Goal: Transaction & Acquisition: Purchase product/service

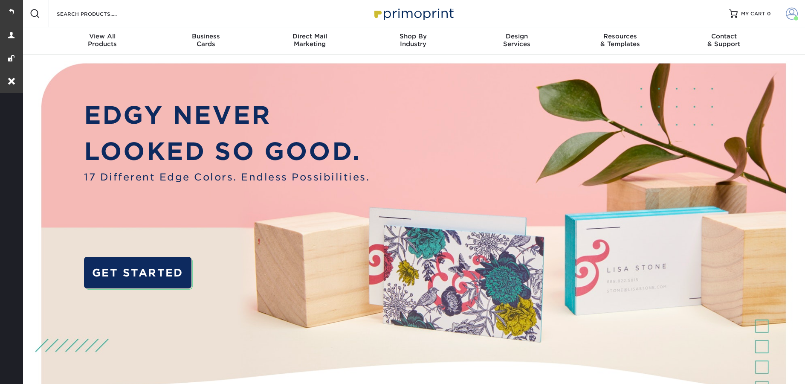
click at [790, 19] on span at bounding box center [792, 14] width 12 height 12
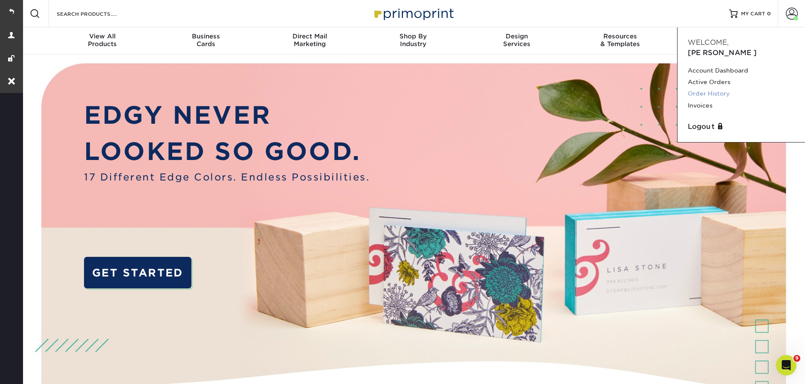
click at [740, 88] on link "Order History" at bounding box center [741, 94] width 107 height 12
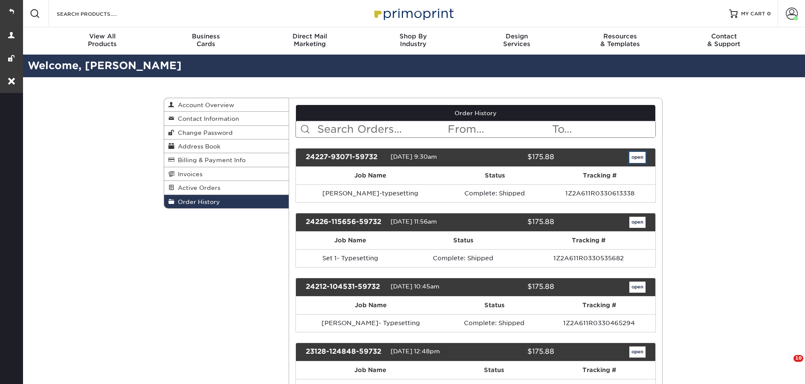
click at [632, 162] on link "open" at bounding box center [637, 157] width 16 height 11
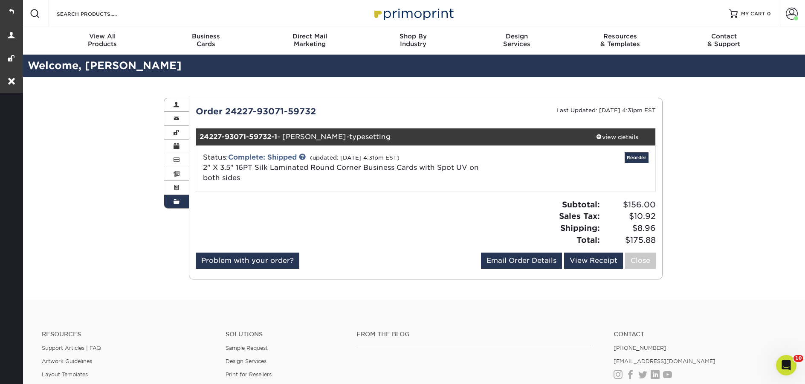
click at [182, 207] on link "Order History" at bounding box center [176, 201] width 25 height 13
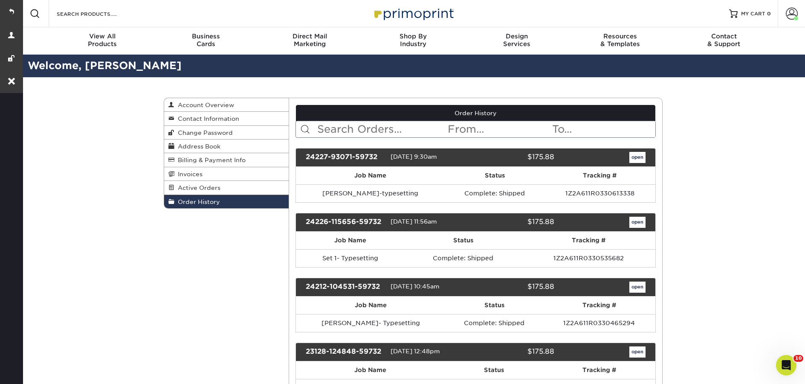
click at [359, 130] on input "text" at bounding box center [381, 129] width 131 height 16
paste input "24227-93071-59732"
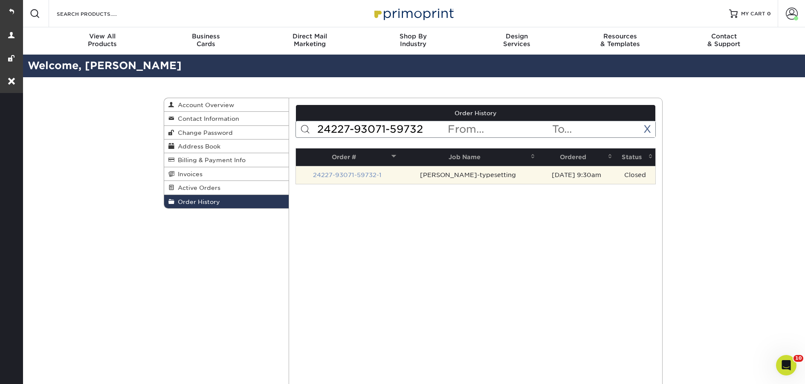
type input "24227-93071-59732"
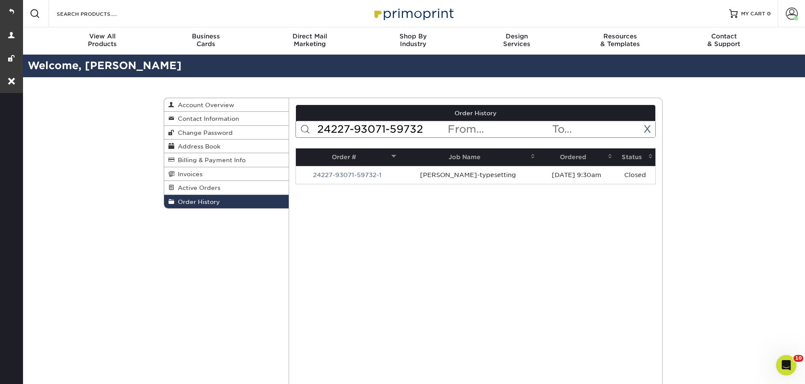
click at [355, 176] on link "24227-93071-59732-1" at bounding box center [347, 174] width 69 height 7
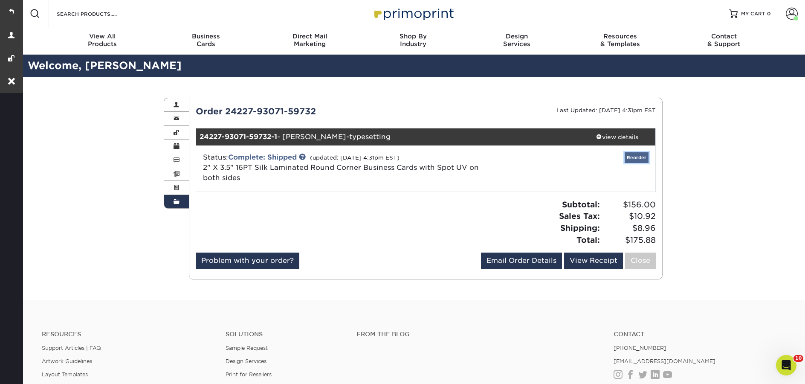
click at [640, 159] on link "Reorder" at bounding box center [637, 157] width 24 height 11
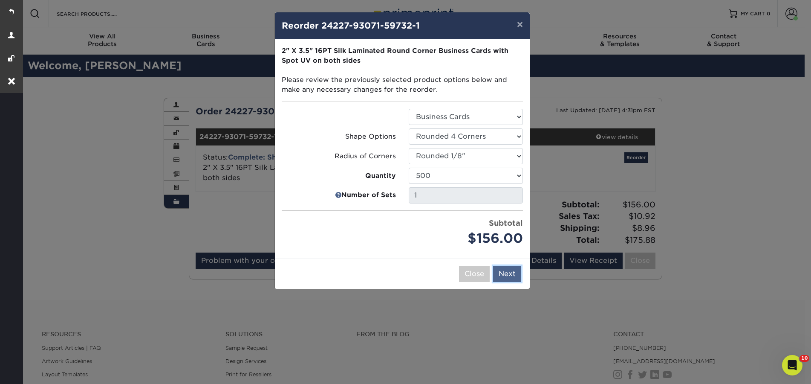
click at [509, 276] on button "Next" at bounding box center [507, 274] width 28 height 16
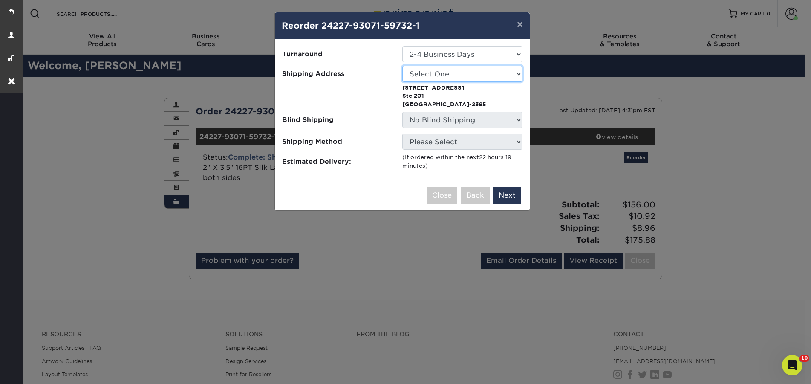
click at [473, 72] on select "Select One Bradley L. Baldia Branch chelsea home Daniel Ettedgui Financial Tria…" at bounding box center [462, 74] width 120 height 16
click at [402, 66] on select "Select One Bradley L. Baldia Branch chelsea home Daniel Ettedgui Financial Tria…" at bounding box center [462, 74] width 120 height 16
click at [625, 174] on div "× Reorder 24227-93071-59732-1 Please select all options to continue. Only quant…" at bounding box center [405, 192] width 811 height 384
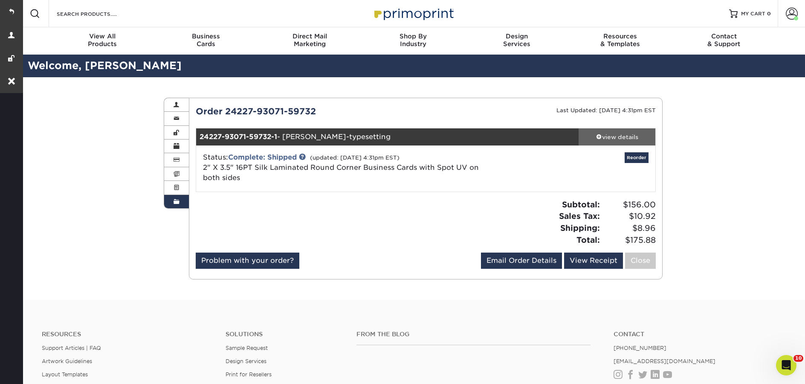
click at [618, 141] on link "view details" at bounding box center [616, 136] width 77 height 17
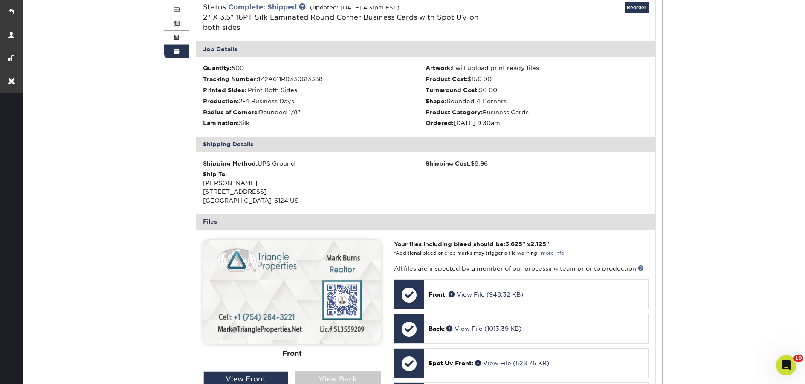
scroll to position [79, 0]
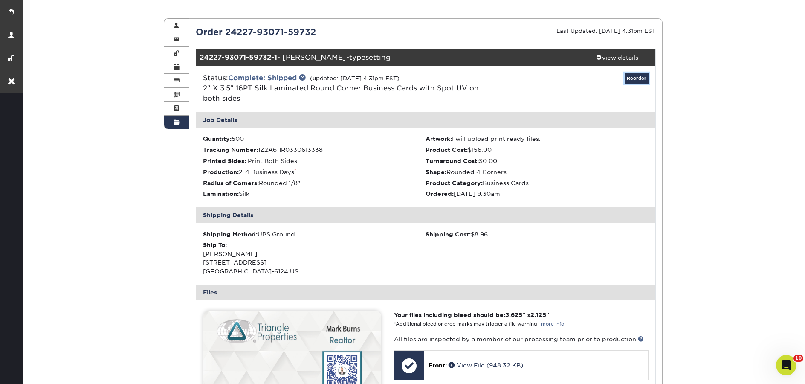
click at [633, 79] on link "Reorder" at bounding box center [637, 78] width 24 height 11
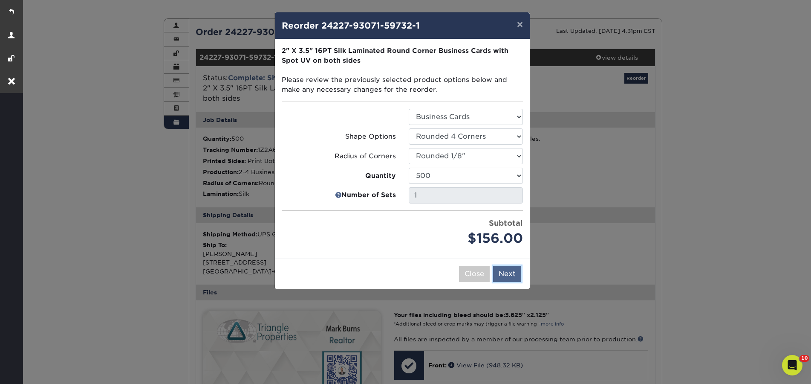
click at [513, 276] on button "Next" at bounding box center [507, 274] width 28 height 16
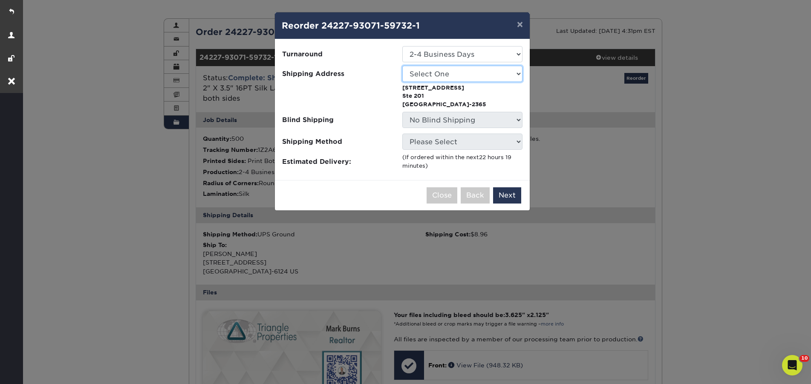
click at [459, 77] on select "Select One Bradley L. Baldia Branch chelsea home Daniel Ettedgui Financial Tria…" at bounding box center [462, 74] width 120 height 16
select select "207300"
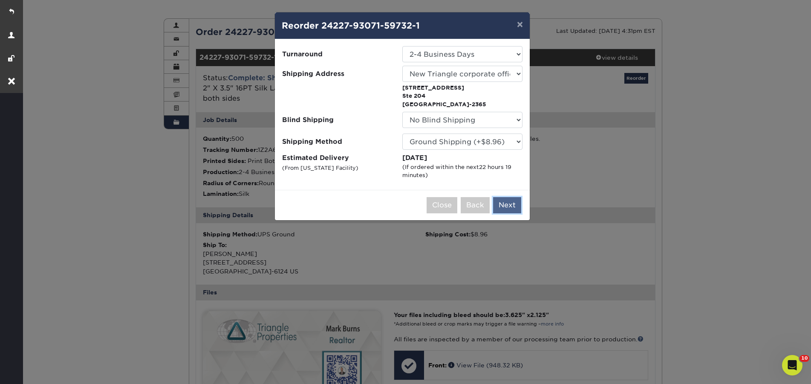
click at [509, 202] on button "Next" at bounding box center [507, 205] width 28 height 16
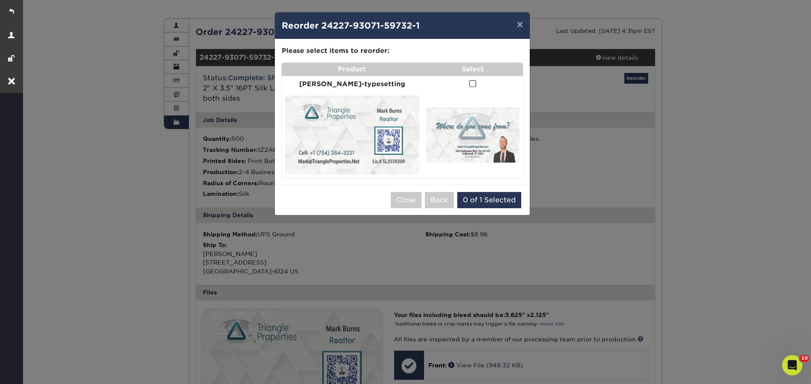
click at [469, 84] on span at bounding box center [472, 84] width 7 height 8
click at [0, 0] on input "checkbox" at bounding box center [0, 0] width 0 height 0
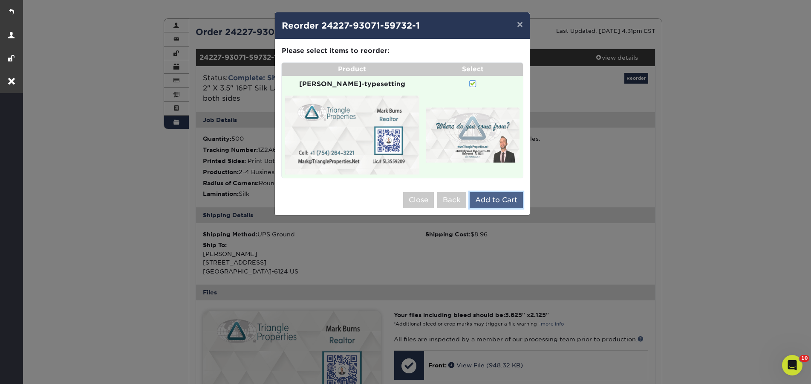
click at [496, 196] on button "Add to Cart" at bounding box center [496, 200] width 53 height 16
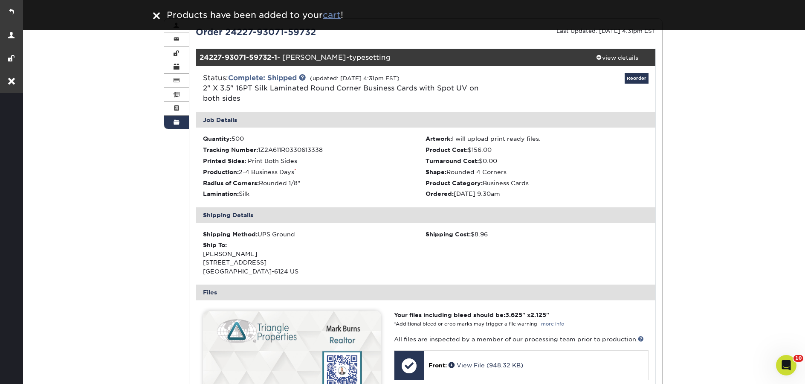
click at [337, 18] on u "cart" at bounding box center [332, 15] width 18 height 10
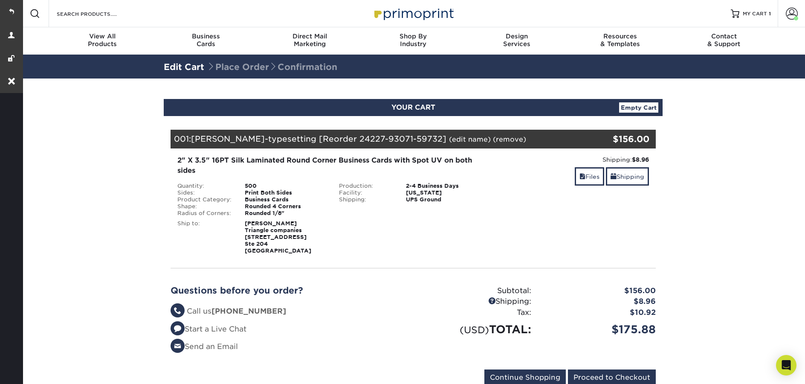
click at [449, 140] on link "(edit name)" at bounding box center [470, 139] width 42 height 8
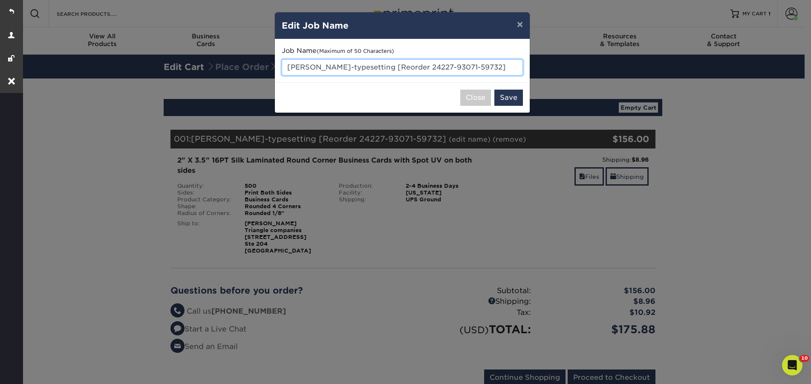
drag, startPoint x: 498, startPoint y: 66, endPoint x: 371, endPoint y: 66, distance: 127.0
click at [371, 66] on input "Mark Burns-typesetting [Reorder 24227-93071-59732]" at bounding box center [402, 67] width 241 height 16
drag, startPoint x: 326, startPoint y: 67, endPoint x: 289, endPoint y: 69, distance: 37.6
click at [289, 69] on input "Mark Burns-typesetting" at bounding box center [402, 67] width 241 height 16
paste input "Antoni David"
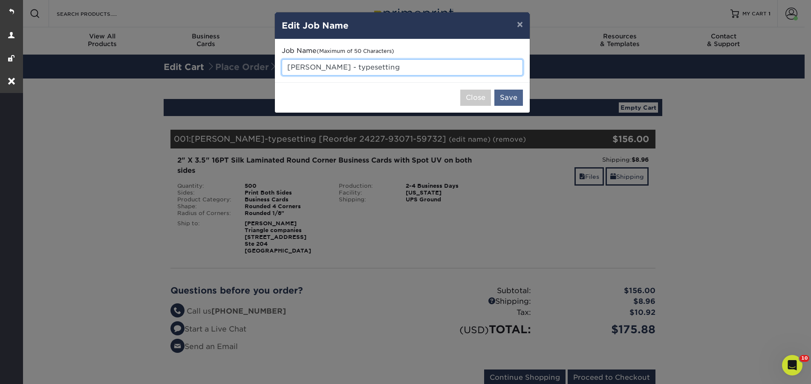
type input "[PERSON_NAME] - typesetting"
click at [515, 96] on button "Save" at bounding box center [508, 98] width 29 height 16
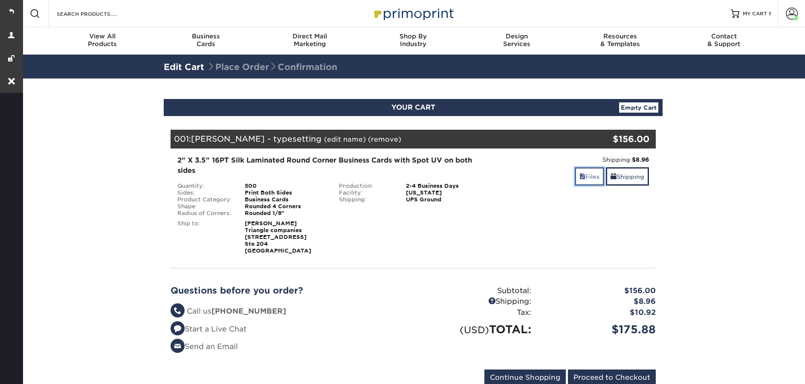
drag, startPoint x: 0, startPoint y: 0, endPoint x: 589, endPoint y: 180, distance: 616.1
click at [589, 180] on link "Files" at bounding box center [589, 176] width 29 height 18
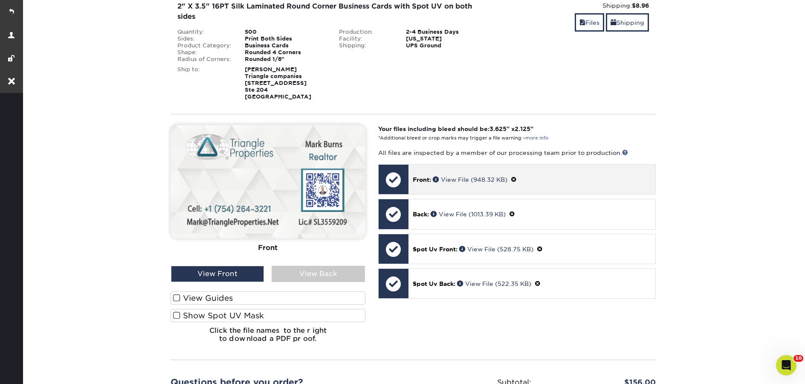
click at [516, 179] on span at bounding box center [514, 179] width 6 height 7
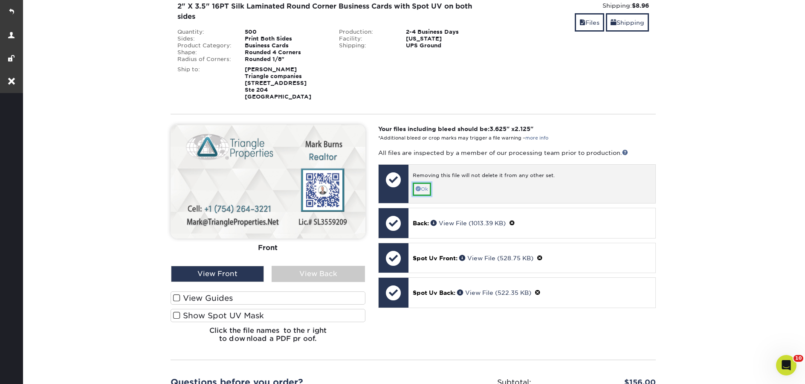
click at [426, 191] on link "Ok" at bounding box center [422, 188] width 18 height 13
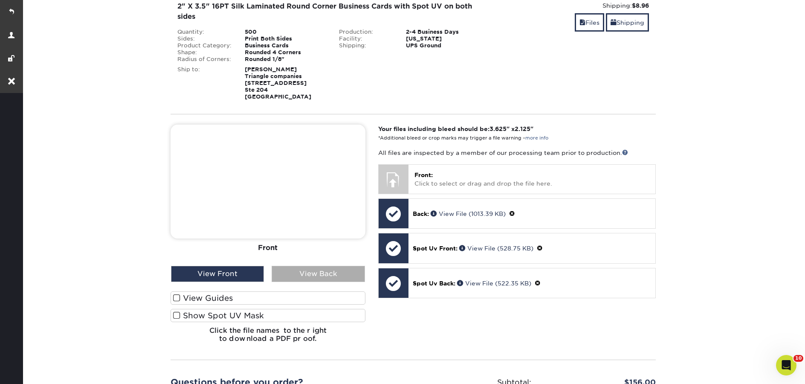
click at [334, 273] on div "View Back" at bounding box center [318, 274] width 93 height 16
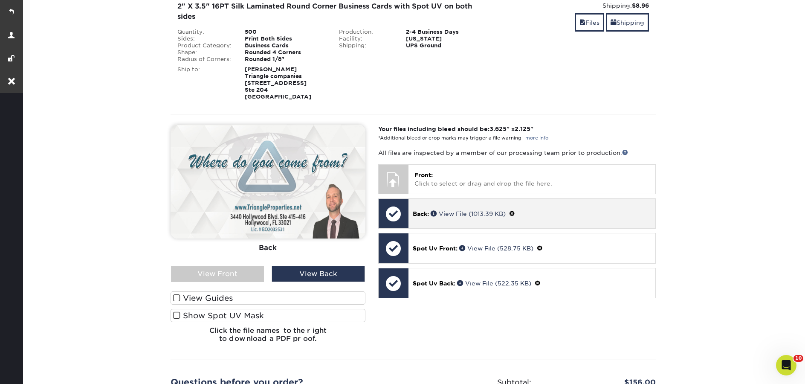
click at [515, 211] on span at bounding box center [512, 213] width 6 height 7
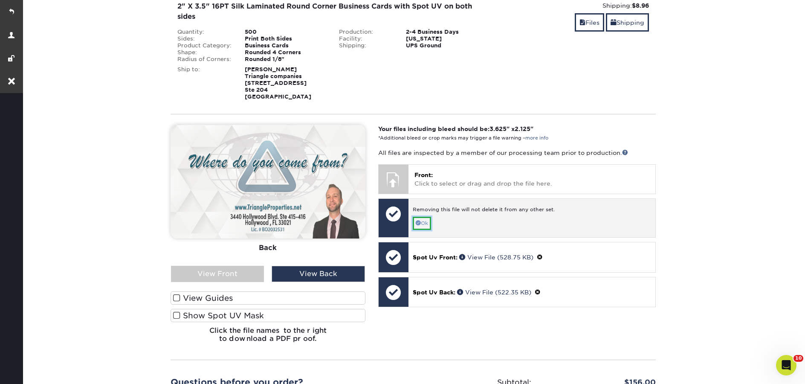
click at [425, 220] on link "Ok" at bounding box center [422, 223] width 18 height 13
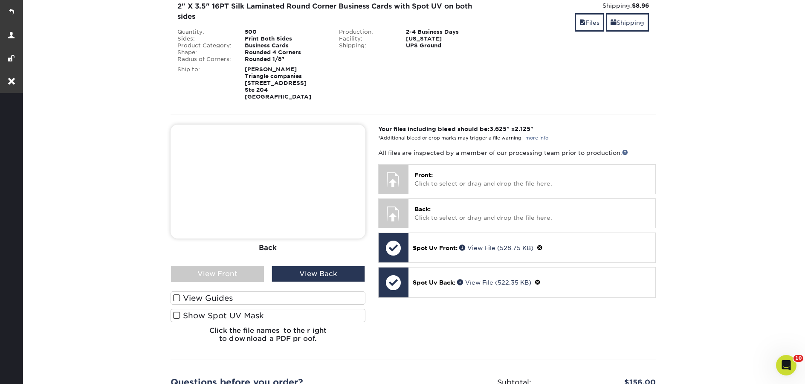
click at [257, 315] on label "Show Spot UV Mask" at bounding box center [268, 315] width 195 height 13
click at [0, 0] on input "Show Spot UV Mask" at bounding box center [0, 0] width 0 height 0
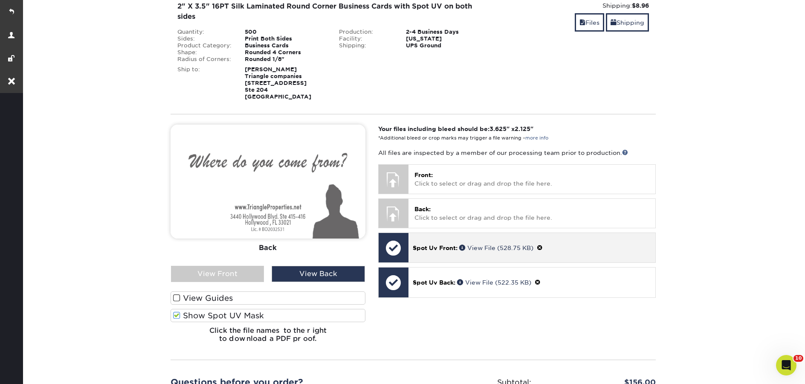
click at [541, 246] on span at bounding box center [540, 247] width 6 height 7
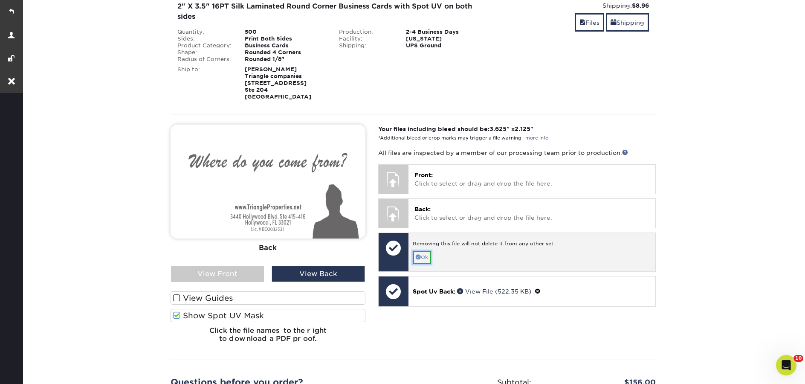
click at [427, 256] on link "Ok" at bounding box center [422, 257] width 18 height 13
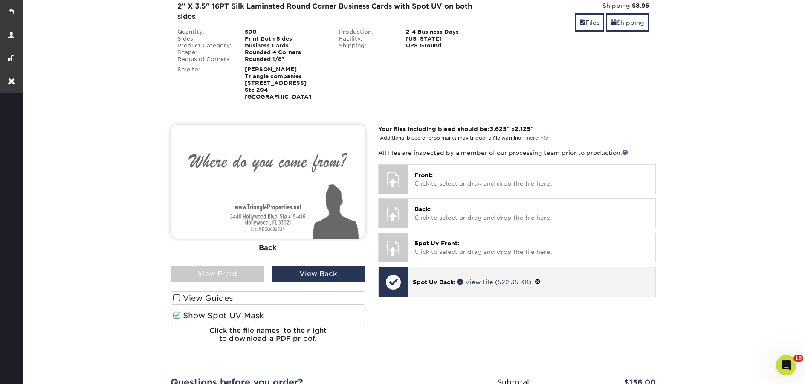
click at [540, 281] on span at bounding box center [538, 281] width 6 height 7
click at [423, 291] on link "Ok" at bounding box center [422, 291] width 18 height 13
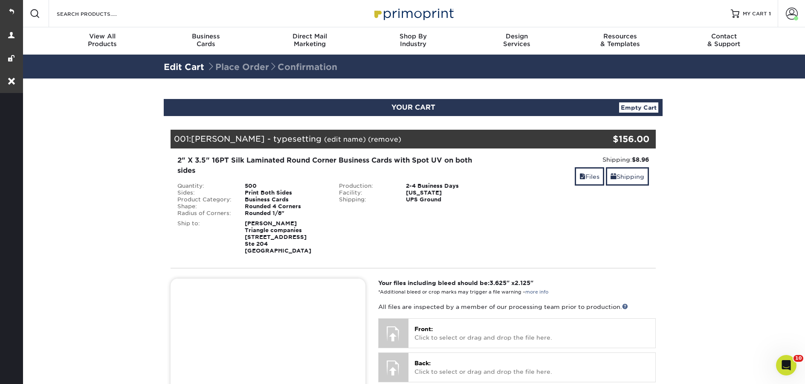
click at [445, 12] on img at bounding box center [412, 13] width 85 height 18
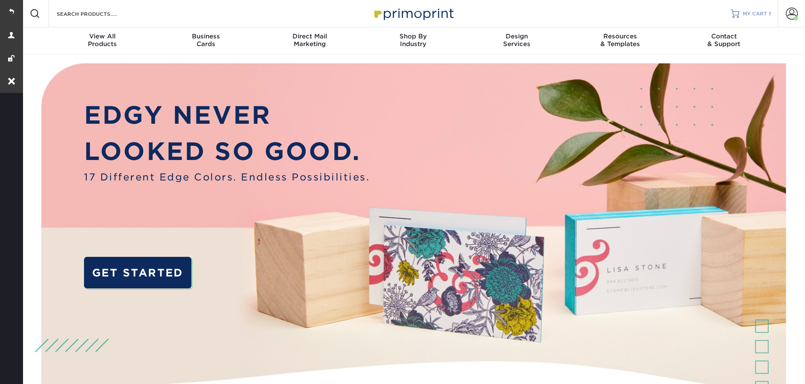
click at [752, 11] on span "MY CART" at bounding box center [755, 13] width 24 height 7
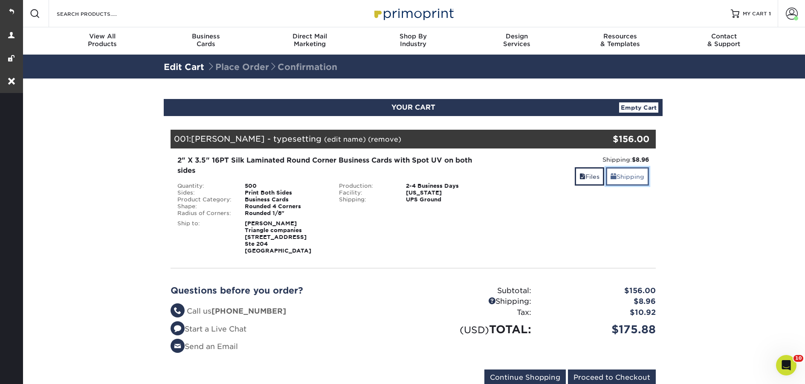
click at [629, 174] on link "Shipping" at bounding box center [627, 176] width 43 height 18
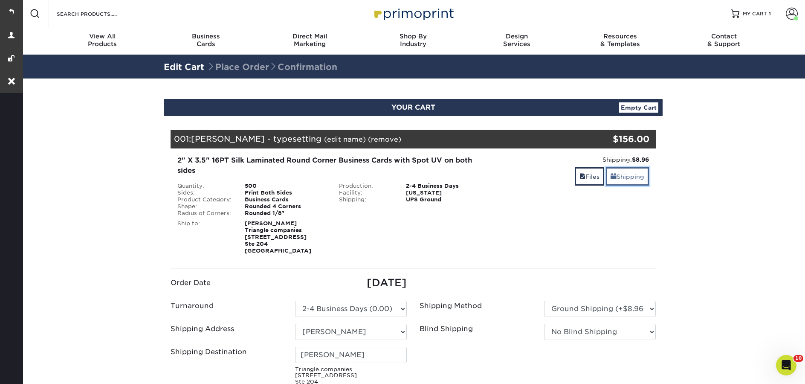
click at [628, 172] on link "Shipping" at bounding box center [627, 176] width 43 height 18
